Goal: Transaction & Acquisition: Purchase product/service

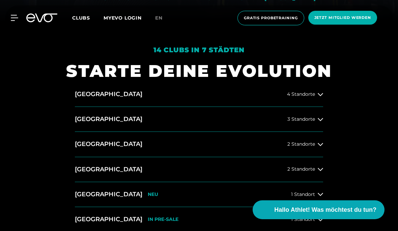
scroll to position [213, 0]
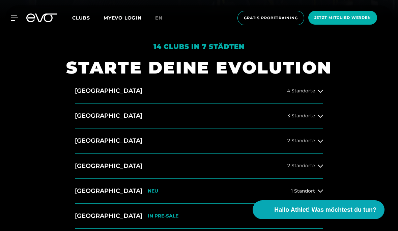
click at [314, 143] on span "2 Standorte" at bounding box center [301, 140] width 28 height 5
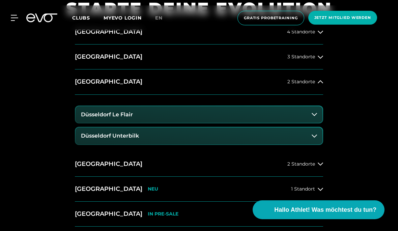
scroll to position [272, 0]
click at [84, 117] on h3 "Düsseldorf Le Flair" at bounding box center [107, 114] width 52 height 6
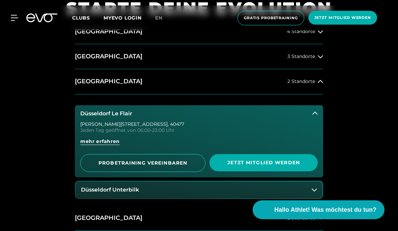
click at [83, 145] on span "mehr erfahren" at bounding box center [99, 141] width 39 height 7
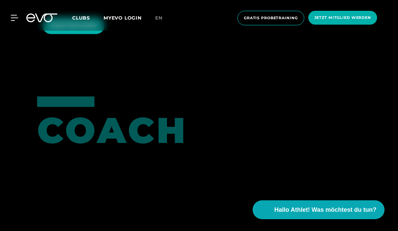
scroll to position [1286, 0]
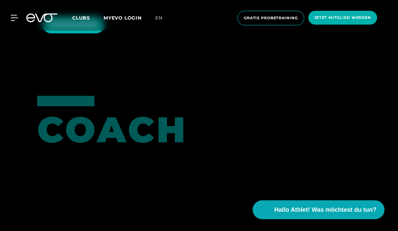
click at [62, 28] on span "MEHR ERFAHREN" at bounding box center [74, 24] width 46 height 7
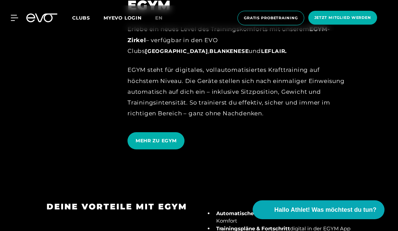
scroll to position [724, 0]
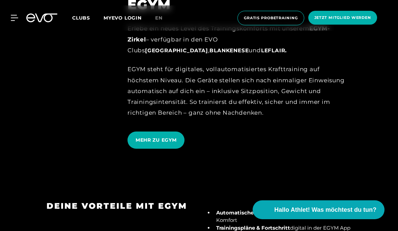
click at [138, 144] on span "MEHR ZU EGYM" at bounding box center [155, 139] width 41 height 7
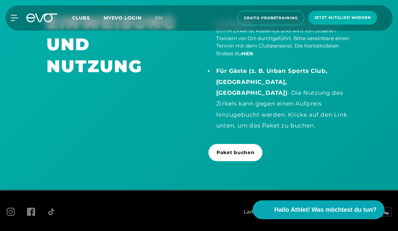
scroll to position [1403, 0]
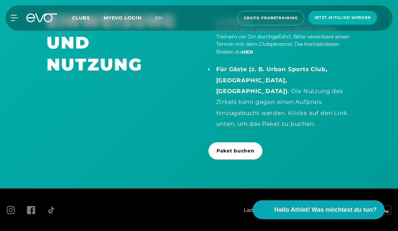
click at [254, 159] on link "Paket buchen" at bounding box center [235, 150] width 54 height 17
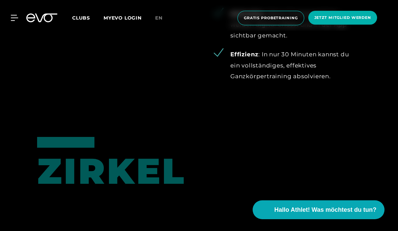
scroll to position [601, 0]
